Goal: Task Accomplishment & Management: Complete application form

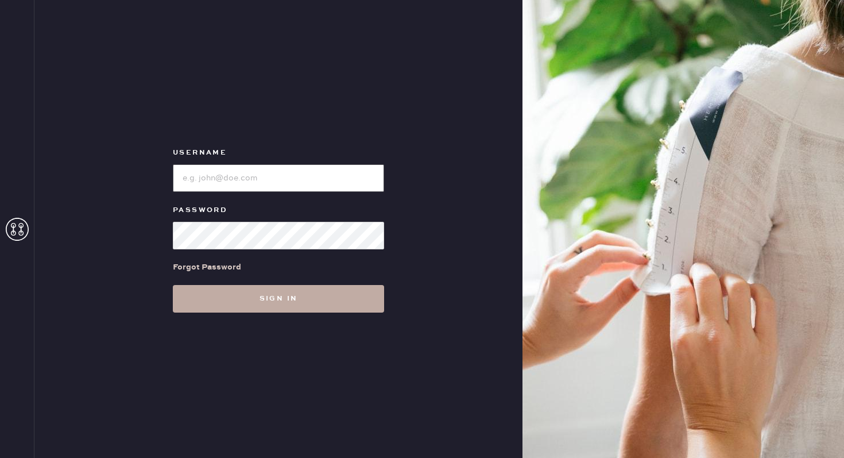
type input "reformationuppereastside"
click at [249, 293] on button "Sign in" at bounding box center [278, 299] width 211 height 28
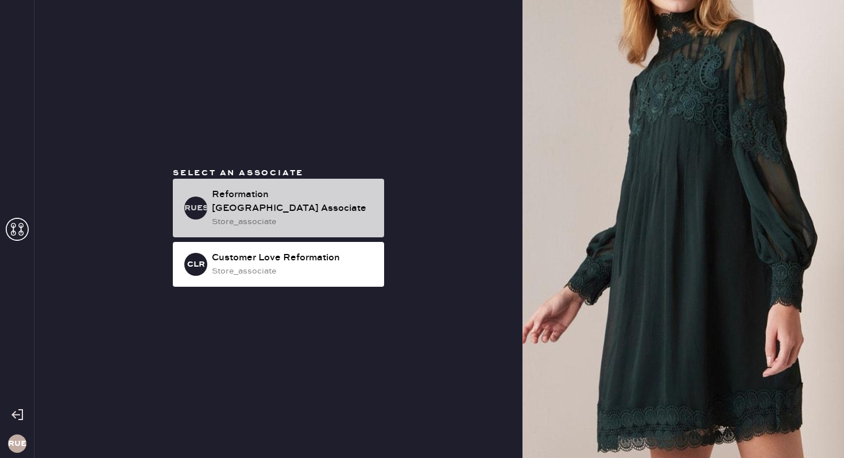
click at [229, 206] on div "Reformation [GEOGRAPHIC_DATA] Associate" at bounding box center [293, 202] width 163 height 28
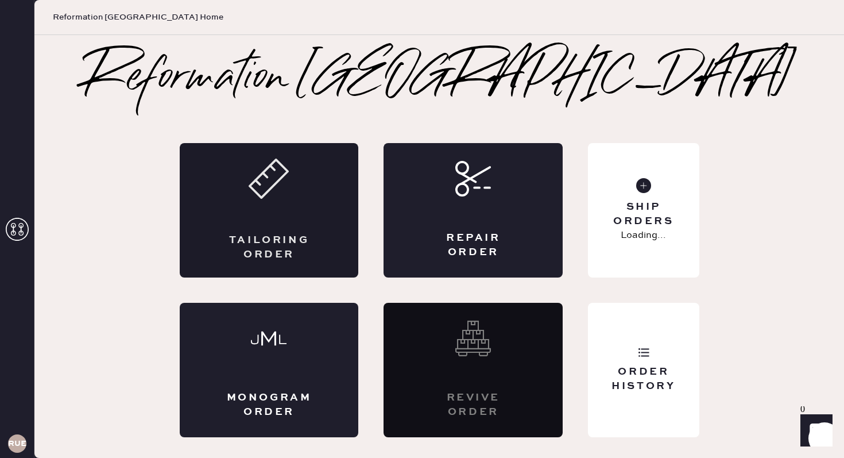
click at [284, 200] on div "Tailoring Order" at bounding box center [269, 210] width 179 height 134
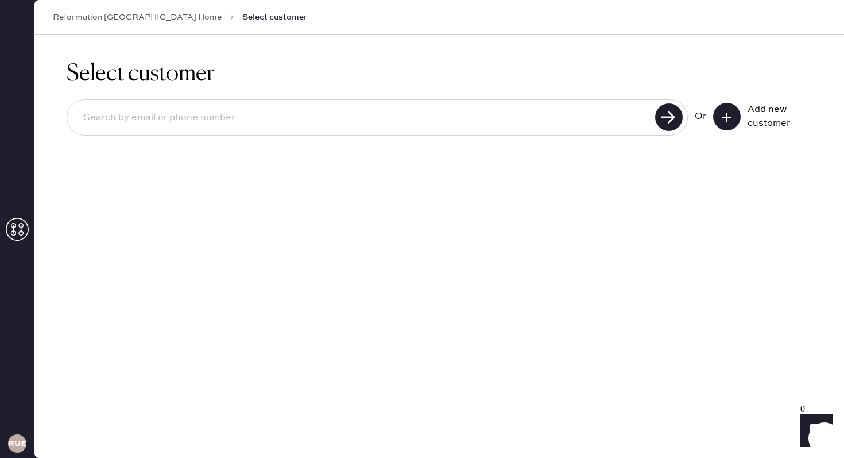
click at [724, 118] on icon at bounding box center [726, 117] width 11 height 11
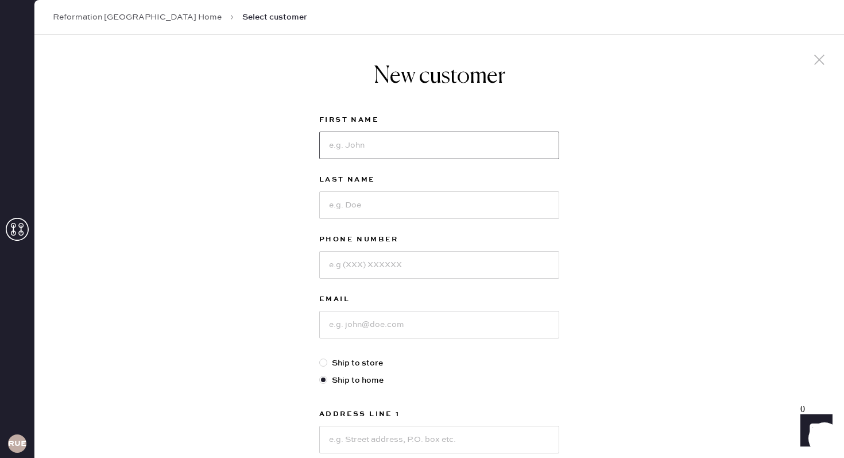
click at [368, 149] on input at bounding box center [439, 146] width 240 height 28
type input "[PERSON_NAME]"
type input "6314563624"
type input "[EMAIL_ADDRESS][DOMAIN_NAME]"
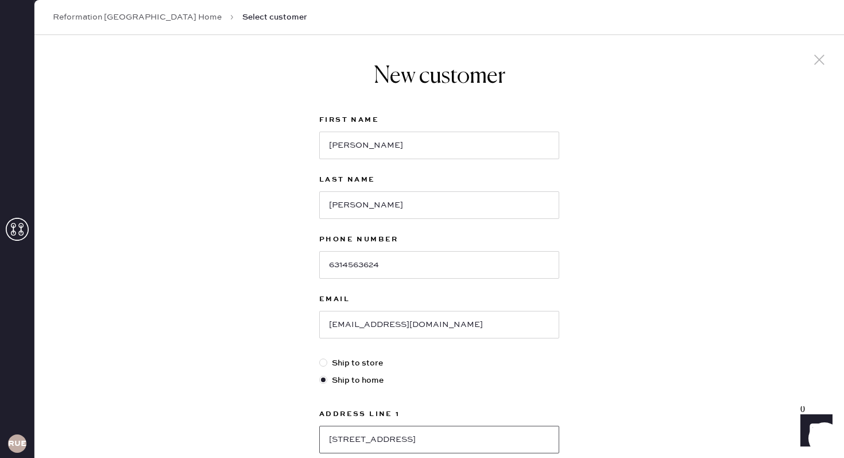
type input "[STREET_ADDRESS]"
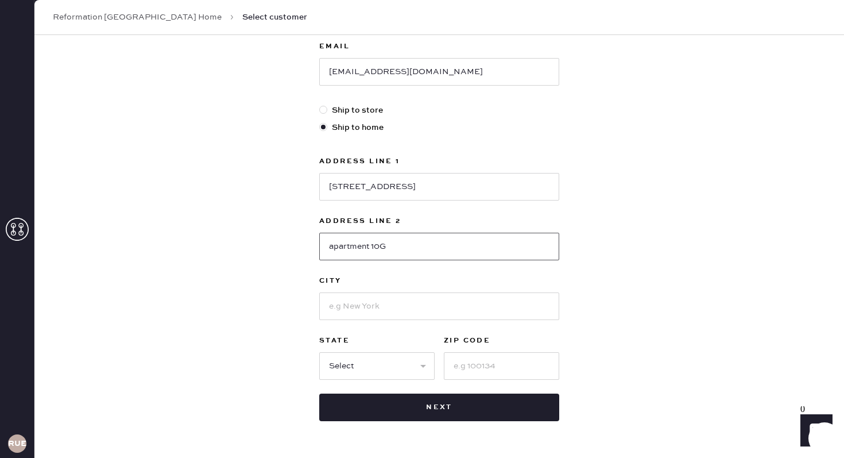
type input "apartment 10G"
type input "[US_STATE]"
select select "NY"
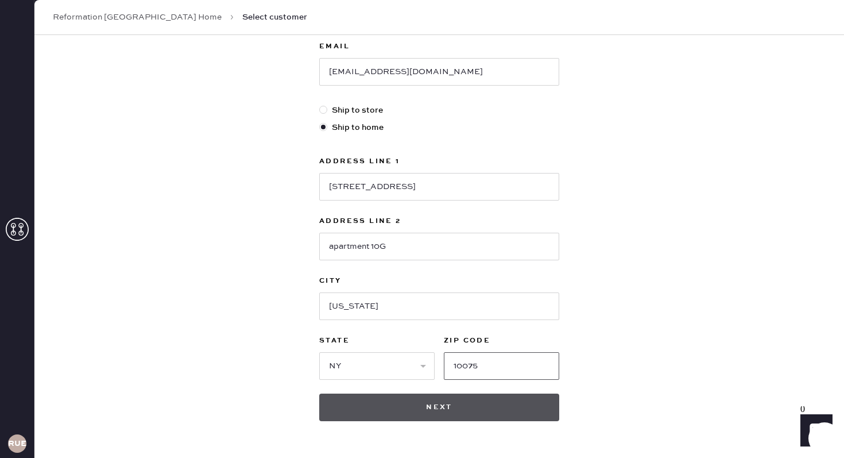
type input "10075"
click at [415, 402] on button "Next" at bounding box center [439, 407] width 240 height 28
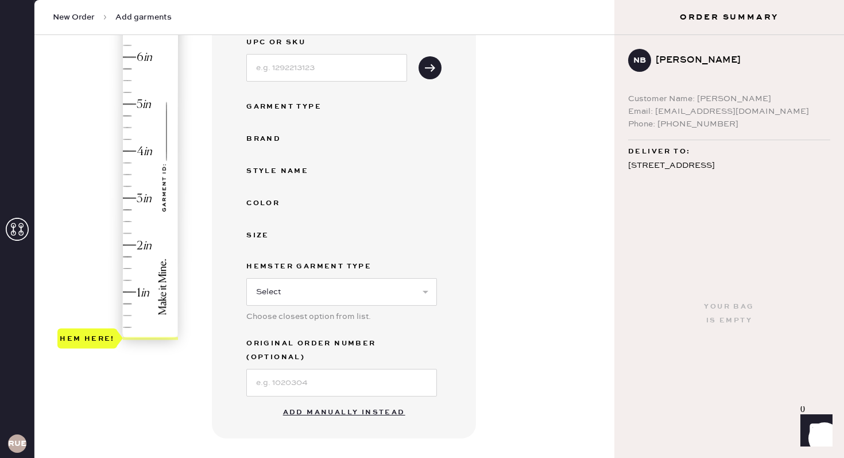
scroll to position [274, 0]
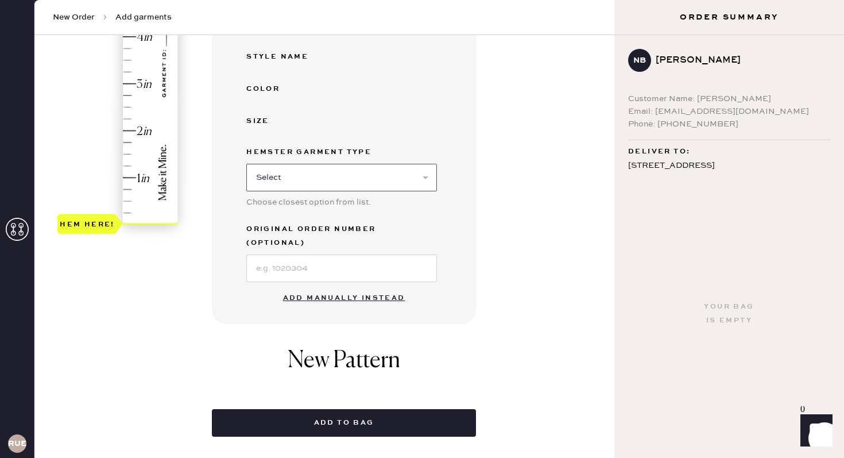
click at [312, 169] on select "Select Basic Skirt Jeans Leggings Pants Shorts Basic Sleeved Dress Basic Sleeve…" at bounding box center [341, 178] width 191 height 28
click at [330, 287] on button "Add manually instead" at bounding box center [344, 298] width 136 height 23
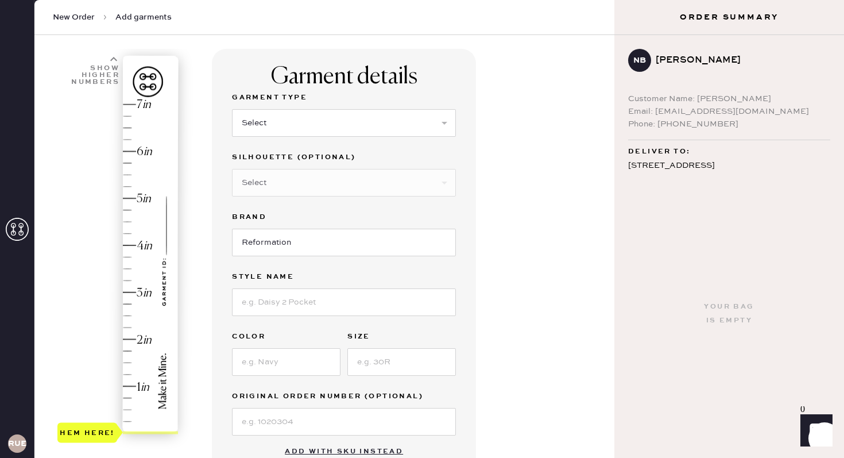
scroll to position [0, 0]
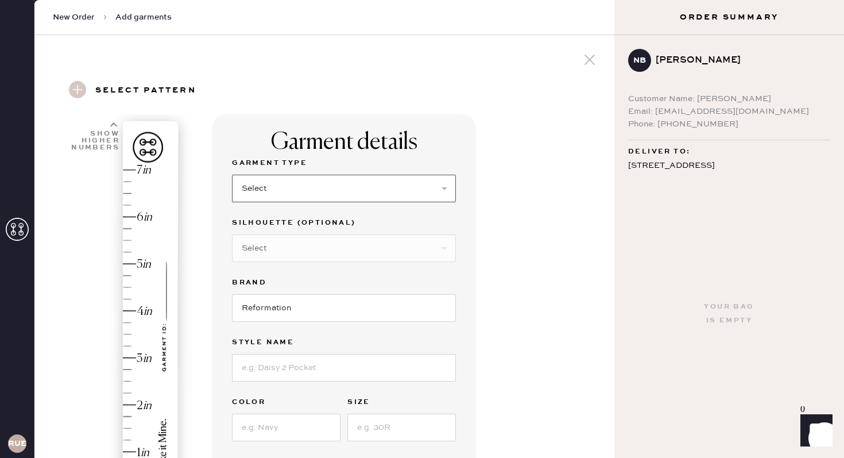
click at [279, 191] on select "Select Basic Skirt Jeans Leggings Pants Shorts Basic Sleeved Dress Basic Sleeve…" at bounding box center [344, 189] width 224 height 28
select select "2"
click at [285, 252] on select "Select Shorts Cropped Flare Boot Cut Straight Skinny Other" at bounding box center [344, 248] width 224 height 28
